Goal: Task Accomplishment & Management: Complete application form

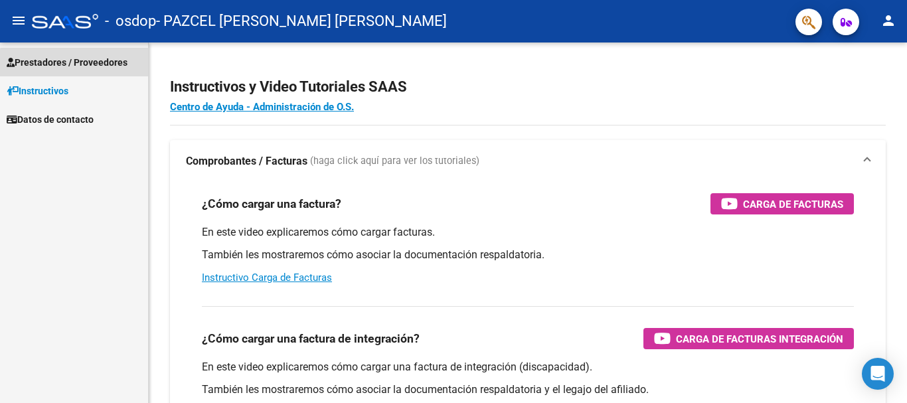
click at [86, 64] on span "Prestadores / Proveedores" at bounding box center [67, 62] width 121 height 15
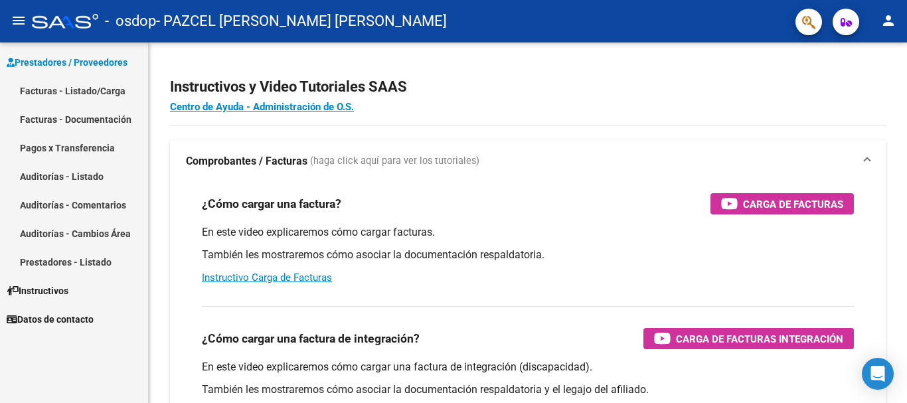
click at [60, 89] on link "Facturas - Listado/Carga" at bounding box center [74, 90] width 148 height 29
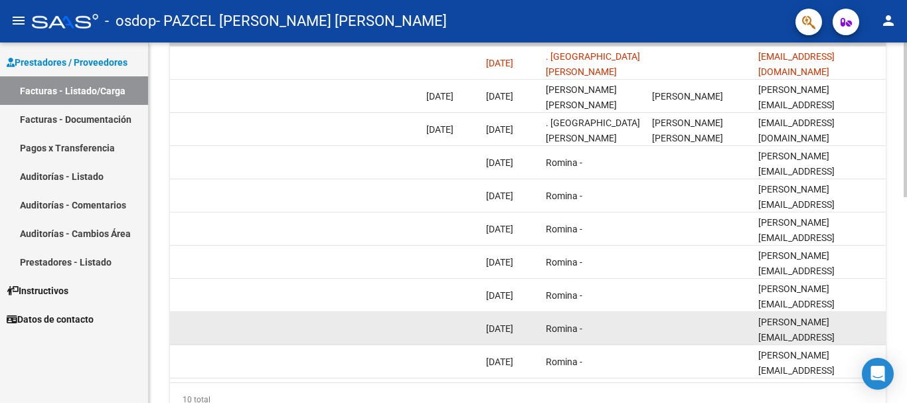
scroll to position [348, 0]
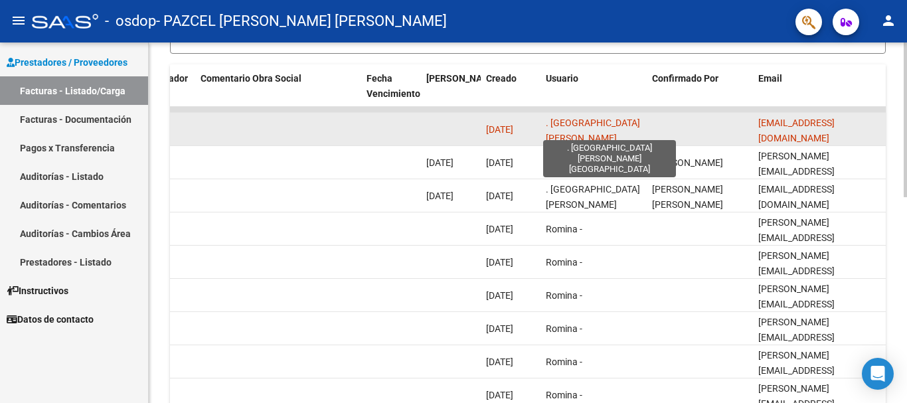
click at [573, 129] on span ". [GEOGRAPHIC_DATA][PERSON_NAME][GEOGRAPHIC_DATA]" at bounding box center [593, 137] width 94 height 41
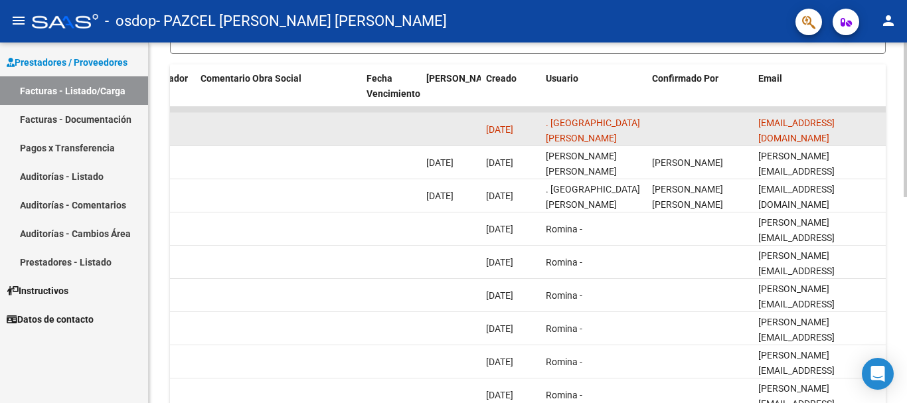
click at [512, 134] on span "[DATE]" at bounding box center [499, 129] width 27 height 11
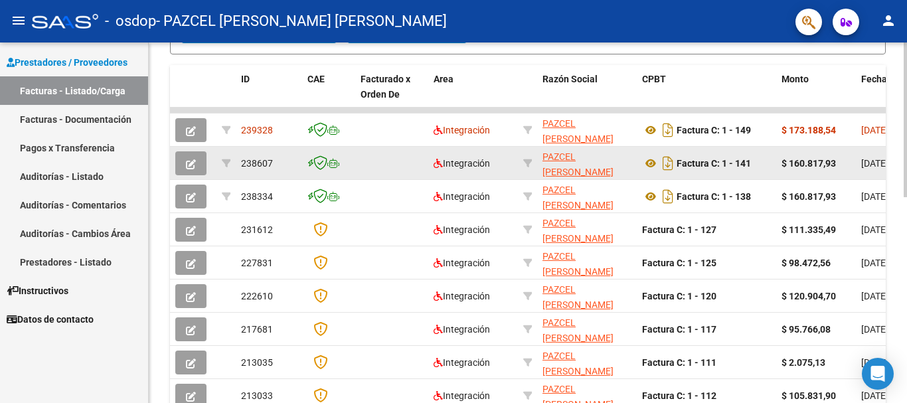
scroll to position [282, 0]
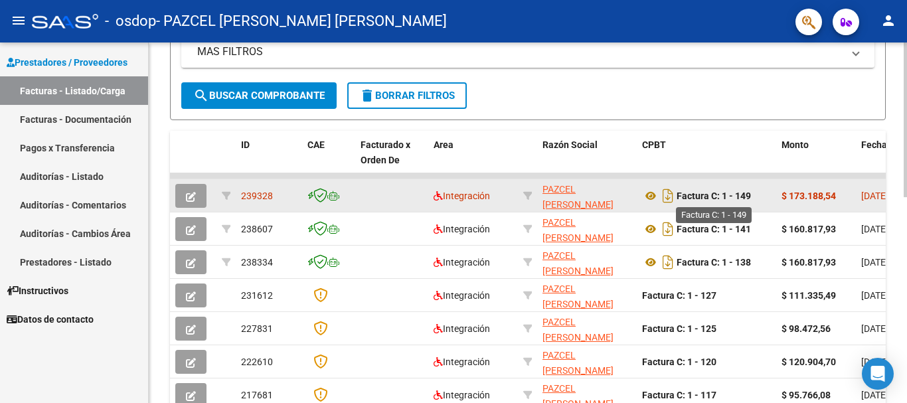
click at [700, 195] on strong "Factura C: 1 - 149" at bounding box center [713, 195] width 74 height 11
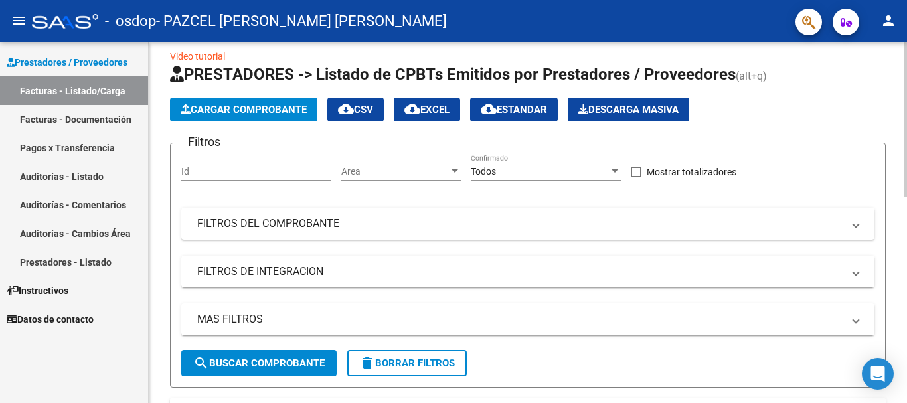
scroll to position [0, 0]
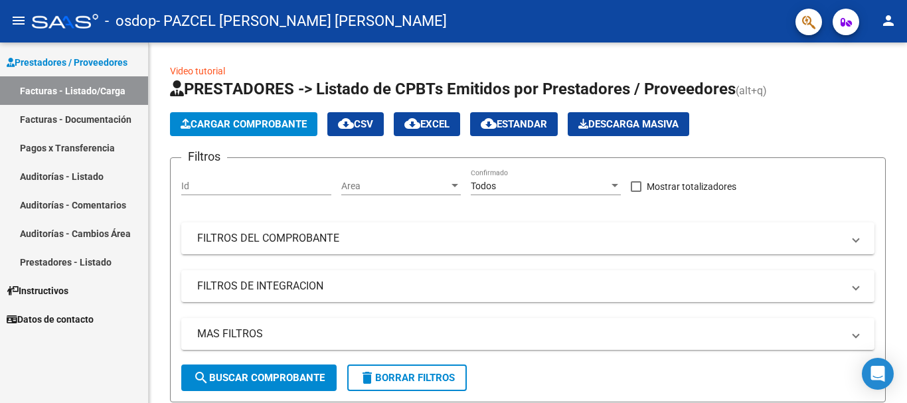
click at [97, 64] on span "Prestadores / Proveedores" at bounding box center [67, 62] width 121 height 15
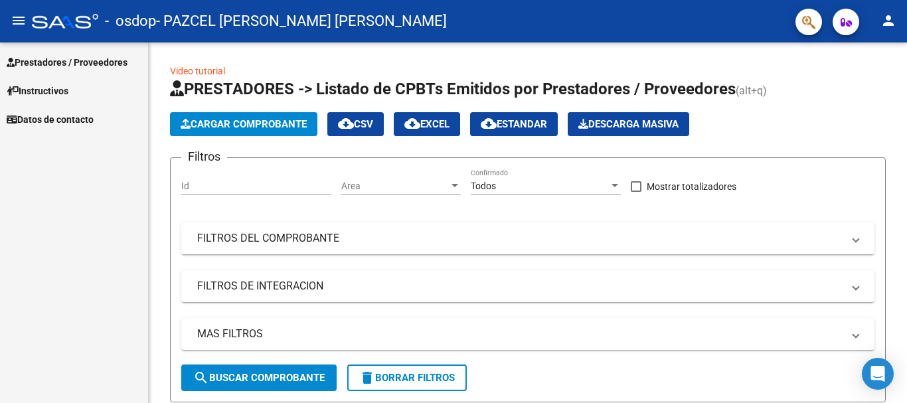
click at [97, 64] on span "Prestadores / Proveedores" at bounding box center [67, 62] width 121 height 15
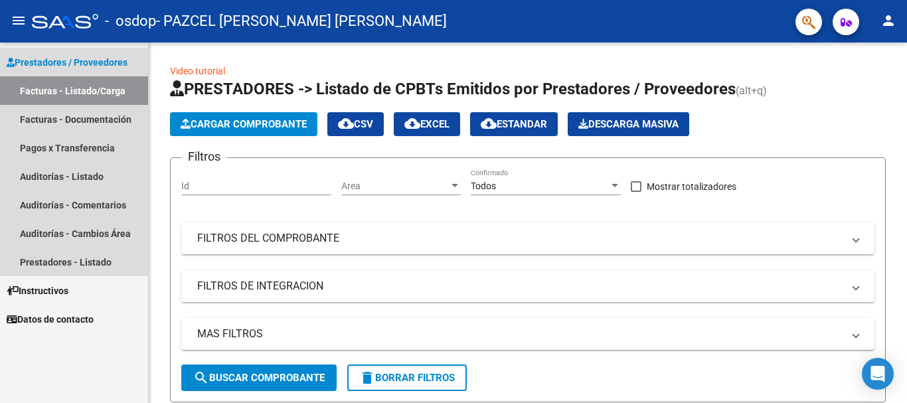
click at [90, 88] on link "Facturas - Listado/Carga" at bounding box center [74, 90] width 148 height 29
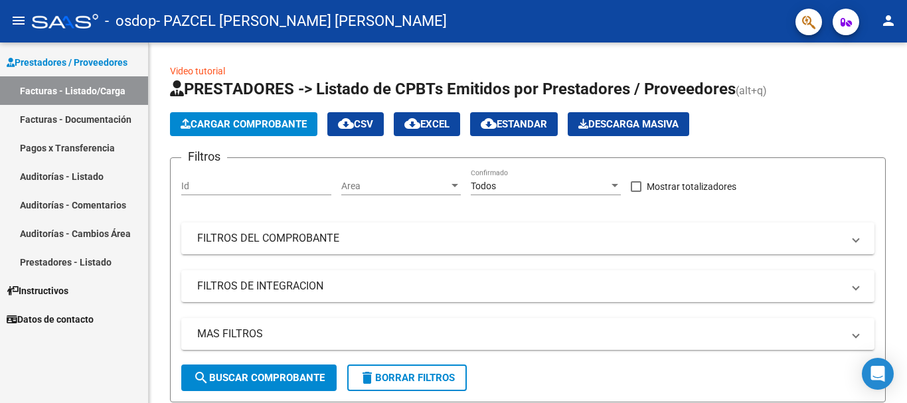
click at [102, 123] on link "Facturas - Documentación" at bounding box center [74, 119] width 148 height 29
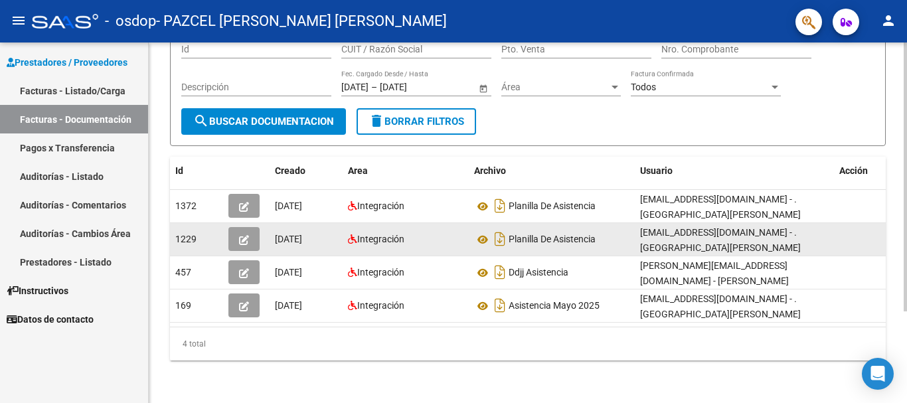
click at [250, 230] on button "button" at bounding box center [243, 239] width 31 height 24
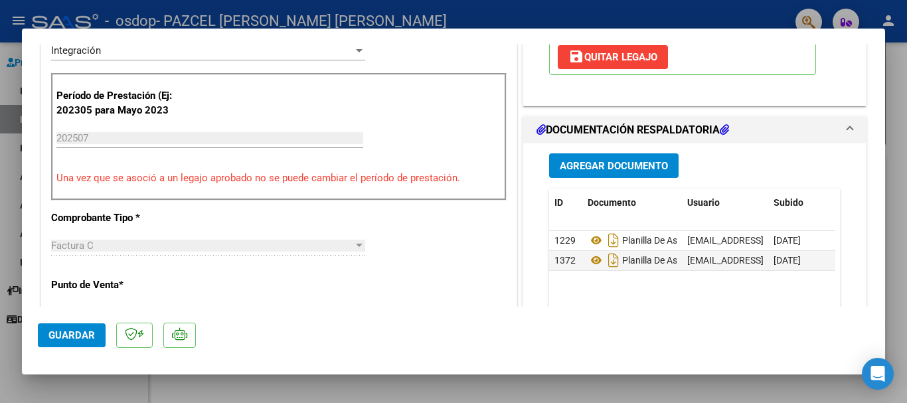
scroll to position [332, 0]
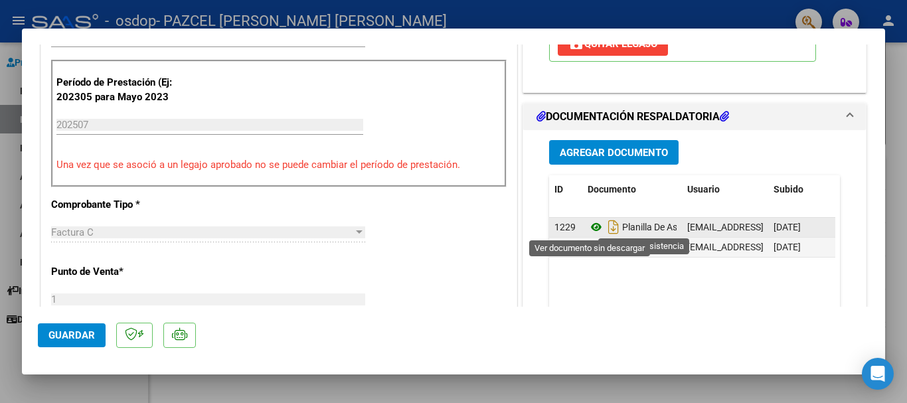
click at [589, 228] on icon at bounding box center [595, 227] width 17 height 16
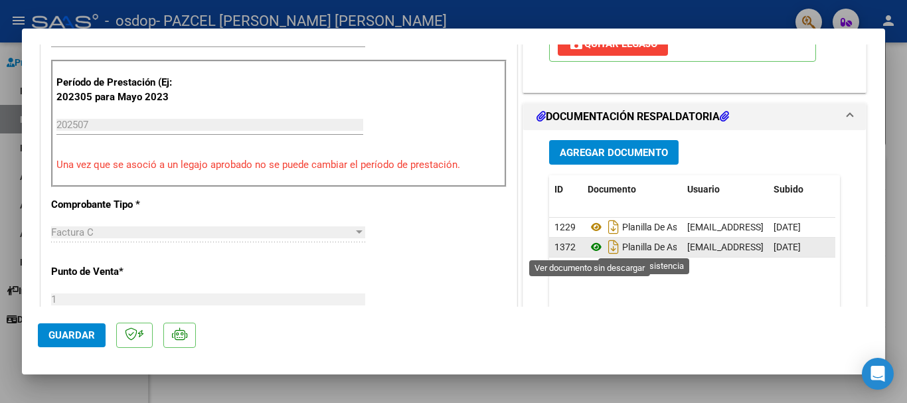
click at [589, 246] on icon at bounding box center [595, 247] width 17 height 16
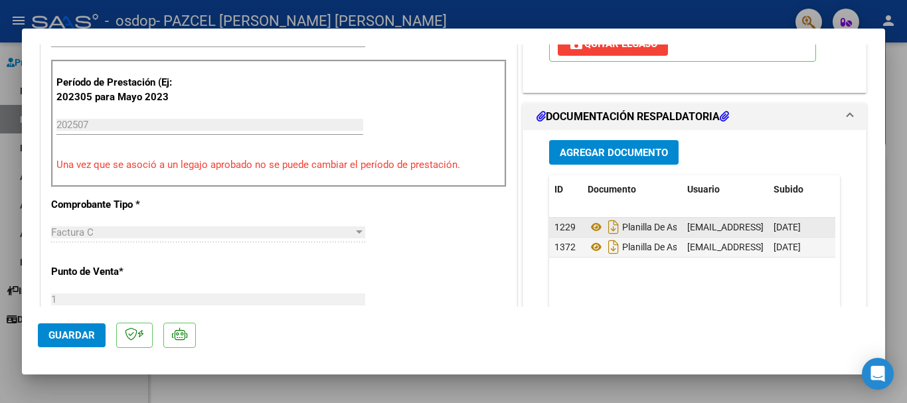
click at [554, 227] on span "1229" at bounding box center [564, 227] width 21 height 11
drag, startPoint x: 554, startPoint y: 227, endPoint x: 611, endPoint y: 285, distance: 81.2
click at [611, 285] on datatable-body "1229 Planilla De Asistencia [EMAIL_ADDRESS][DOMAIN_NAME] - . [PERSON_NAME] [DAT…" at bounding box center [692, 279] width 286 height 123
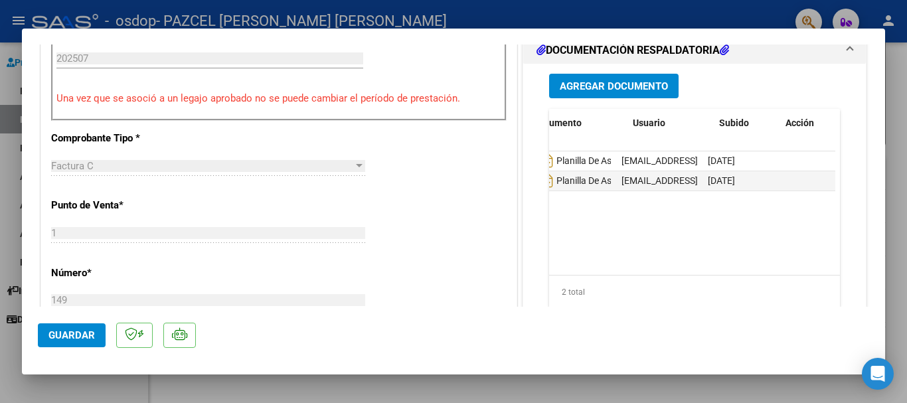
scroll to position [0, 0]
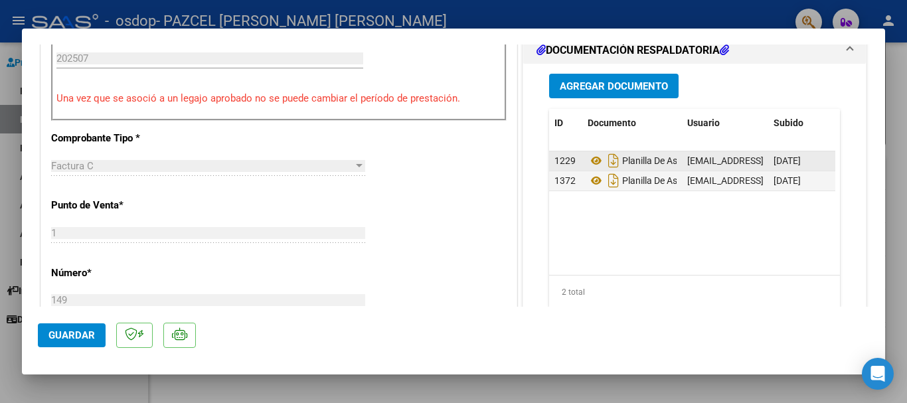
click at [556, 163] on span "1229" at bounding box center [564, 160] width 21 height 11
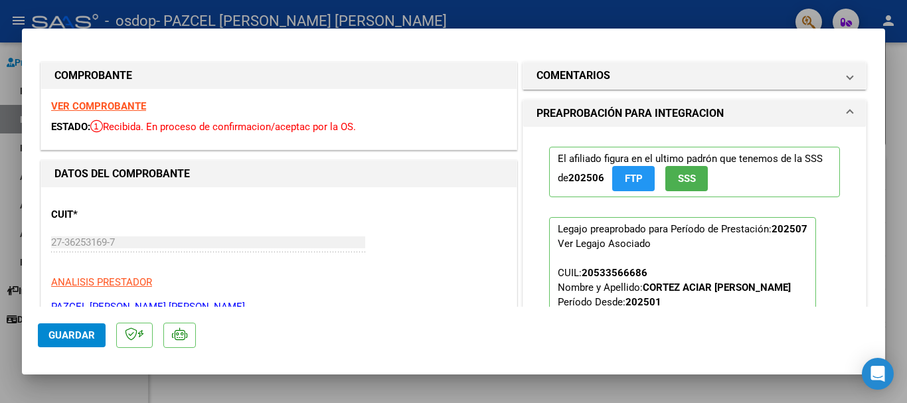
click at [894, 82] on div at bounding box center [453, 201] width 907 height 403
type input "$ 0,00"
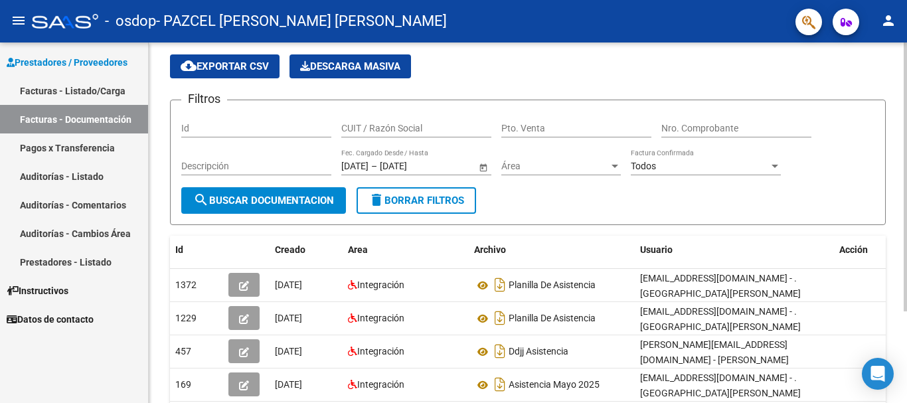
scroll to position [66, 0]
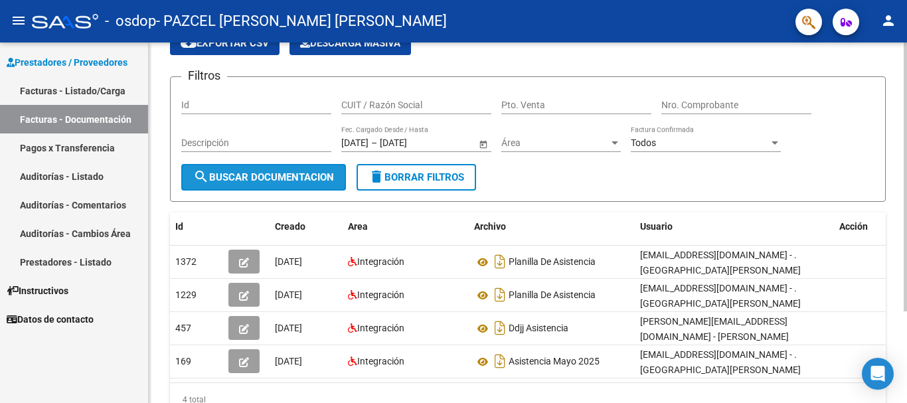
click at [237, 183] on button "search Buscar Documentacion" at bounding box center [263, 177] width 165 height 27
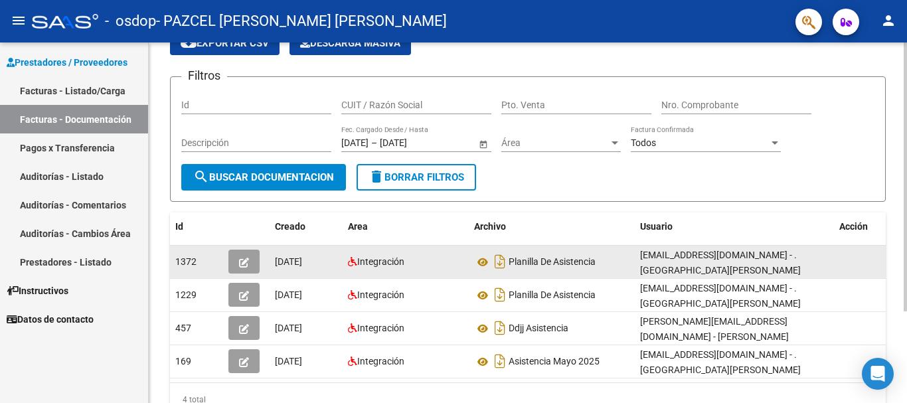
scroll to position [123, 0]
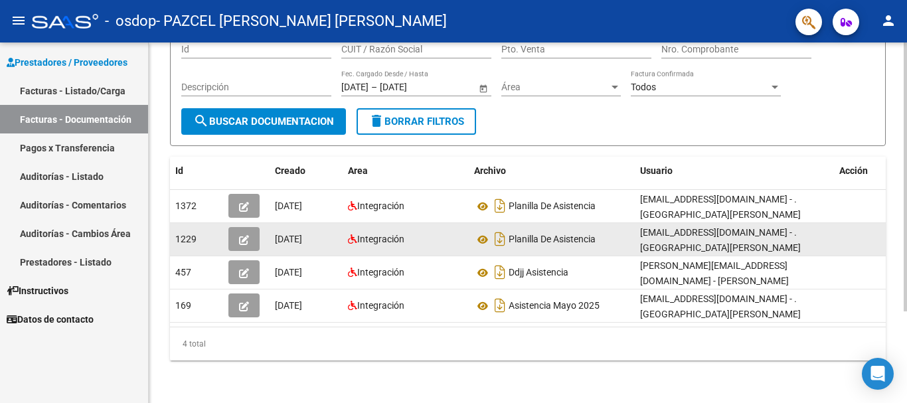
click at [238, 232] on button "button" at bounding box center [243, 239] width 31 height 24
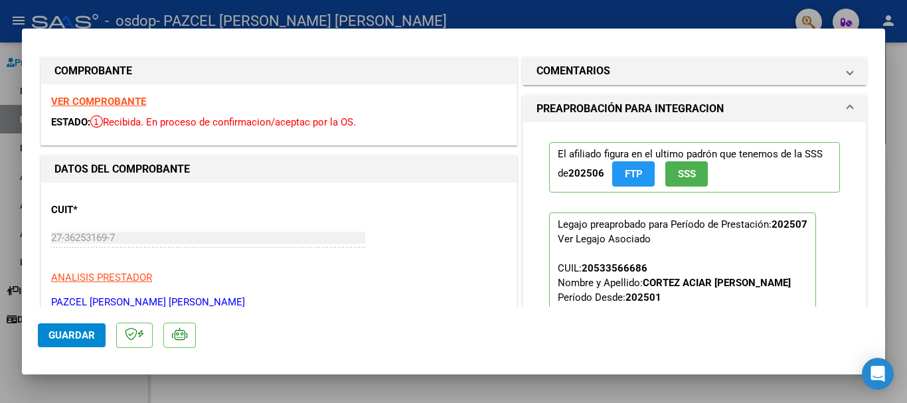
scroll to position [0, 0]
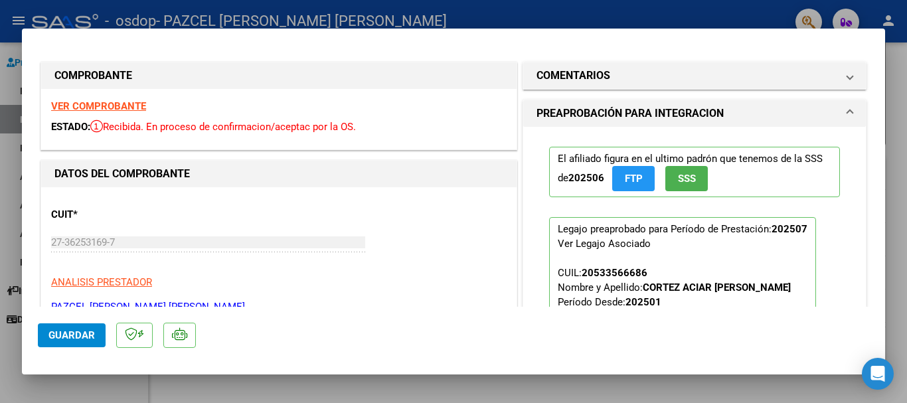
click at [901, 120] on div at bounding box center [453, 201] width 907 height 403
type input "$ 0,00"
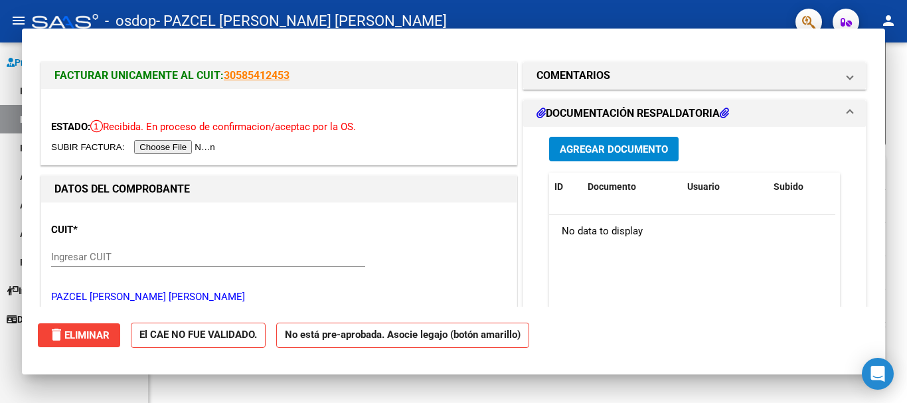
scroll to position [123, 0]
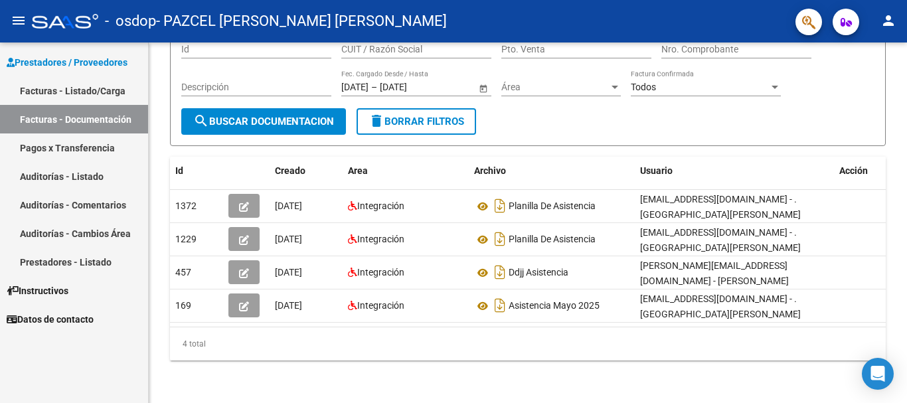
click at [78, 90] on link "Facturas - Listado/Carga" at bounding box center [74, 90] width 148 height 29
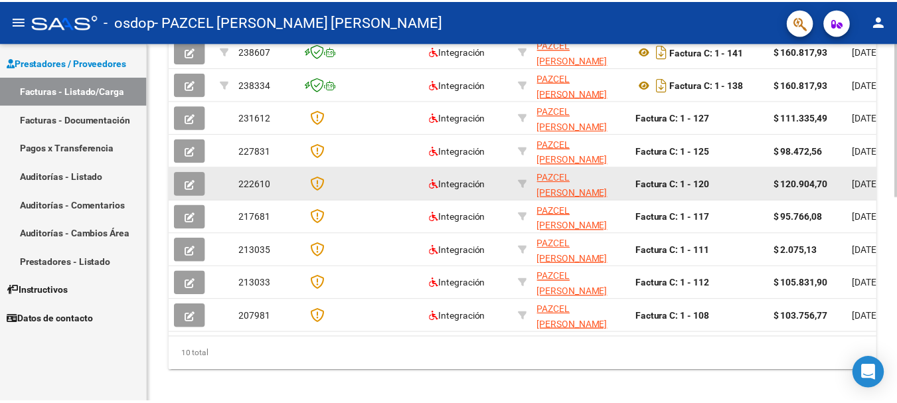
scroll to position [465, 0]
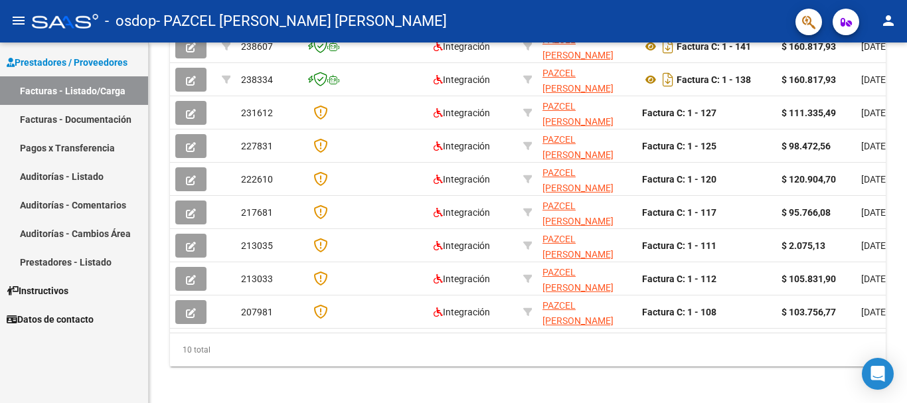
click at [888, 18] on mat-icon "person" at bounding box center [888, 21] width 16 height 16
click at [867, 84] on button "exit_to_app Salir" at bounding box center [860, 88] width 81 height 32
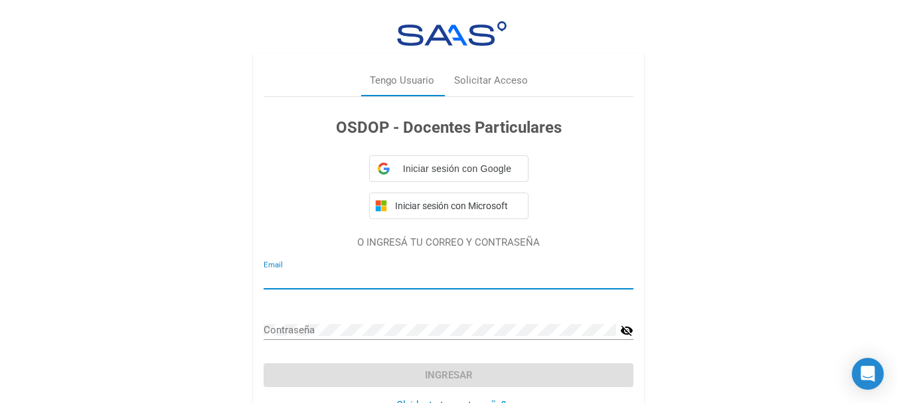
type input "[EMAIL_ADDRESS][DOMAIN_NAME]"
